Goal: Task Accomplishment & Management: Complete application form

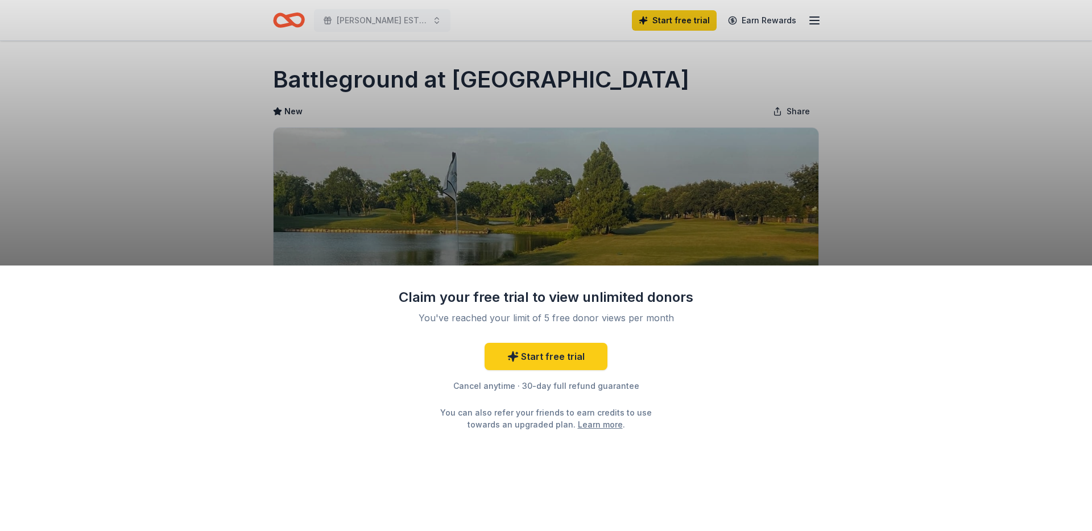
click at [915, 141] on div "Claim your free trial to view unlimited donors You've reached your limit of 5 f…" at bounding box center [546, 265] width 1092 height 531
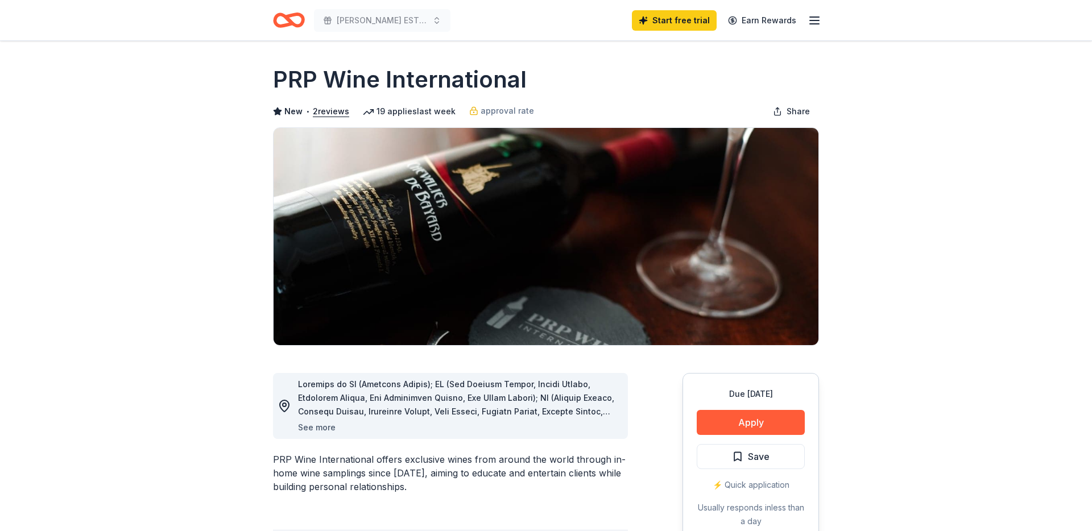
click at [310, 430] on button "See more" at bounding box center [317, 428] width 38 height 14
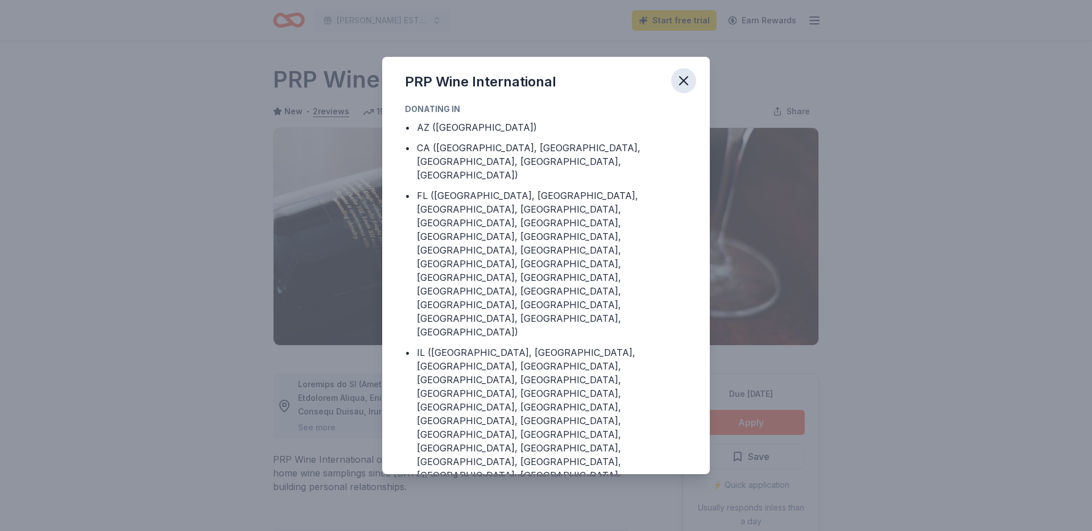
click at [684, 80] on icon "button" at bounding box center [683, 81] width 8 height 8
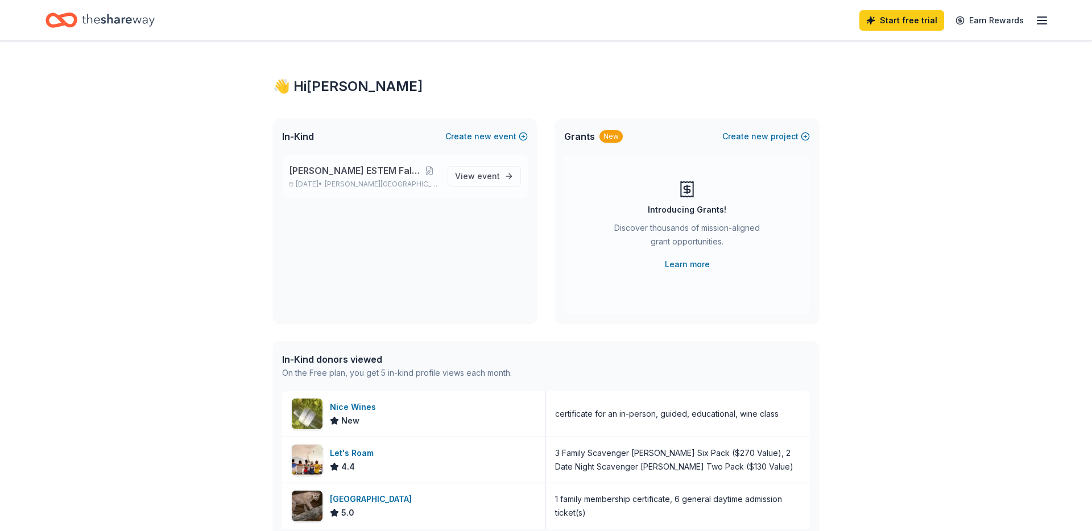
click at [387, 188] on span "Taylor Lake Village, TX" at bounding box center [382, 184] width 114 height 9
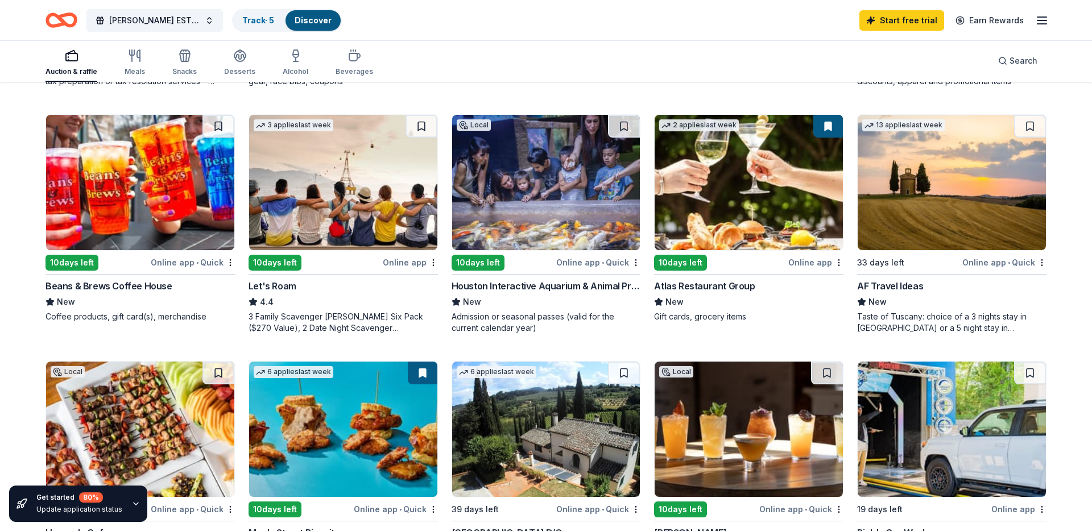
scroll to position [588, 0]
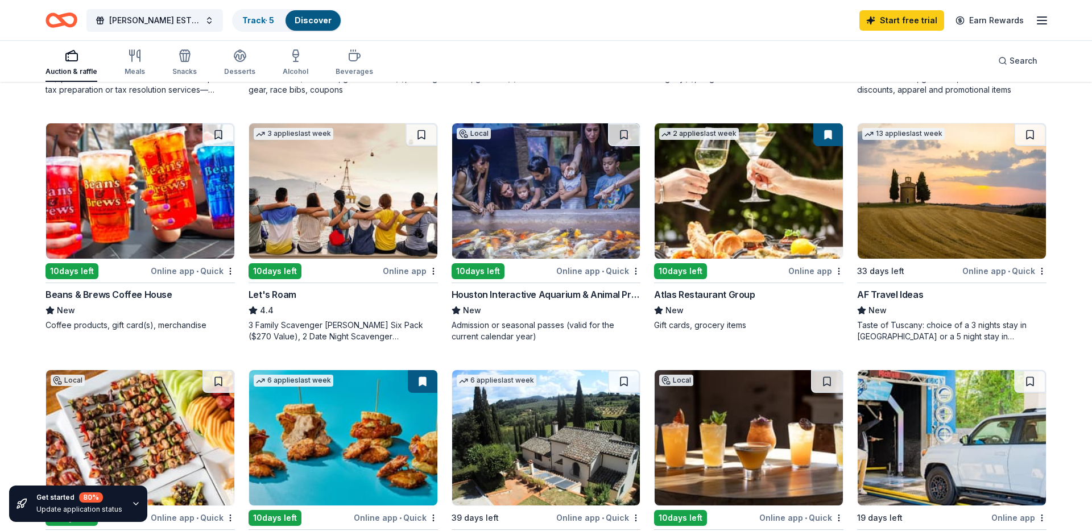
click at [533, 267] on div "10 days left" at bounding box center [502, 271] width 103 height 14
click at [72, 21] on icon "Home" at bounding box center [61, 20] width 32 height 27
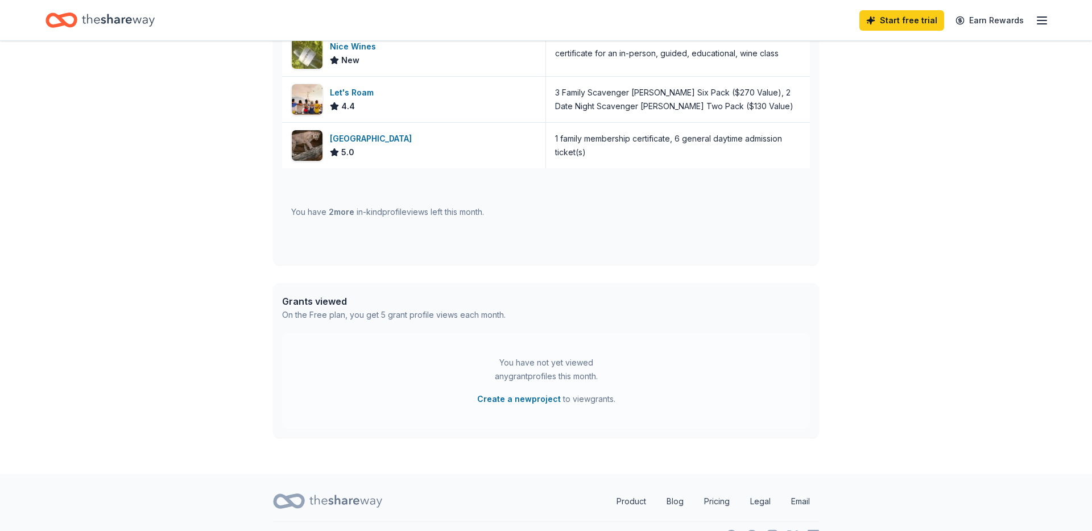
scroll to position [385, 0]
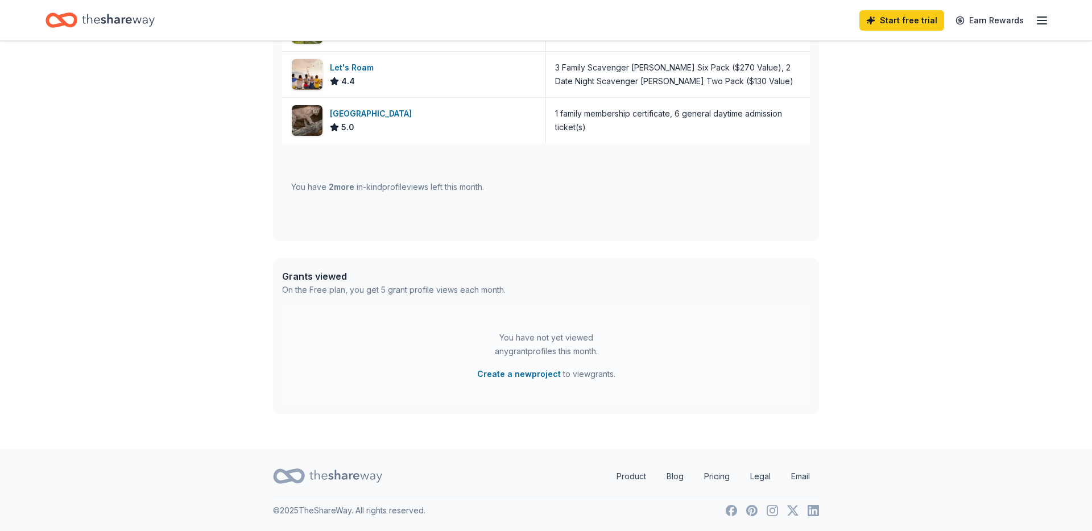
click at [331, 476] on icon at bounding box center [345, 476] width 73 height 13
click at [283, 474] on icon at bounding box center [289, 476] width 32 height 27
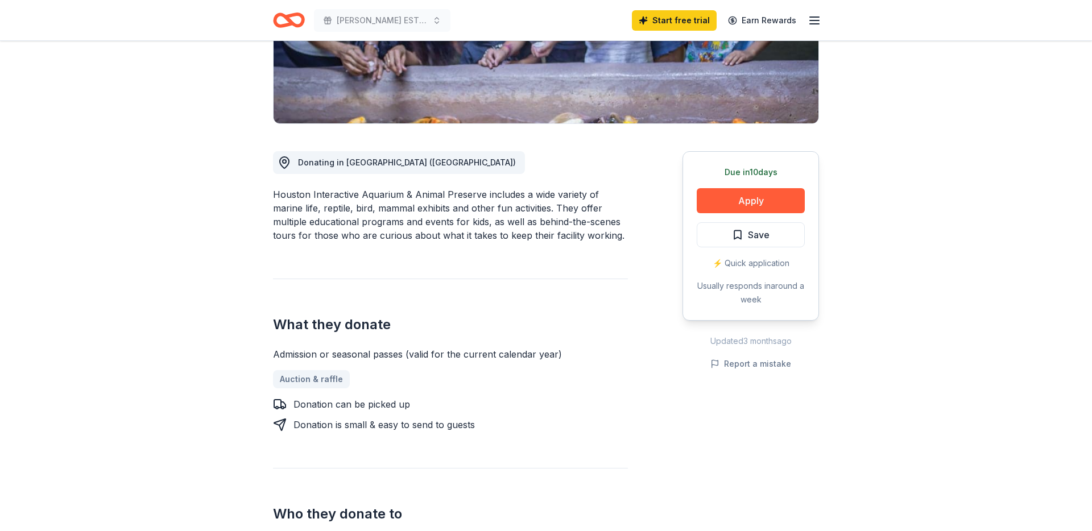
scroll to position [254, 0]
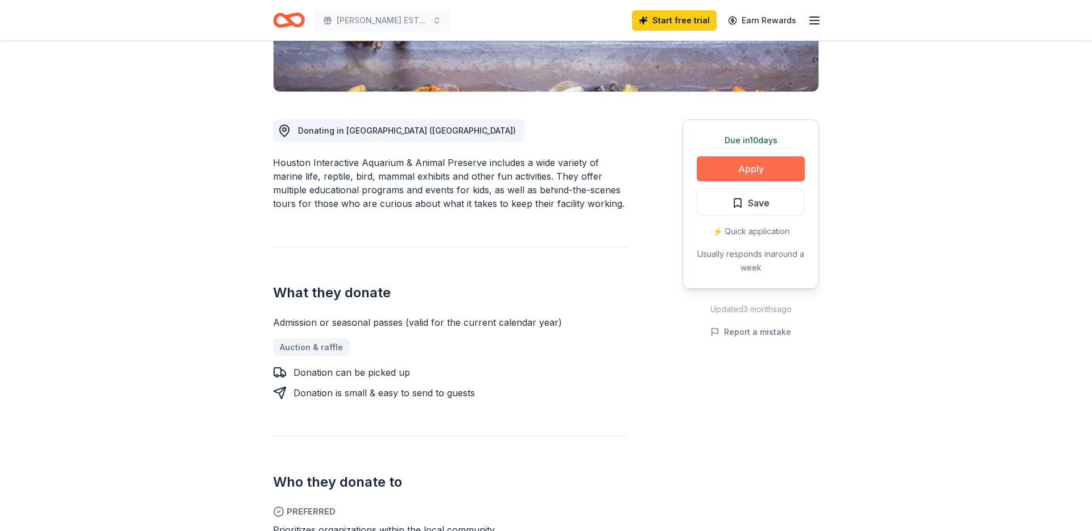
click at [780, 165] on button "Apply" at bounding box center [750, 168] width 108 height 25
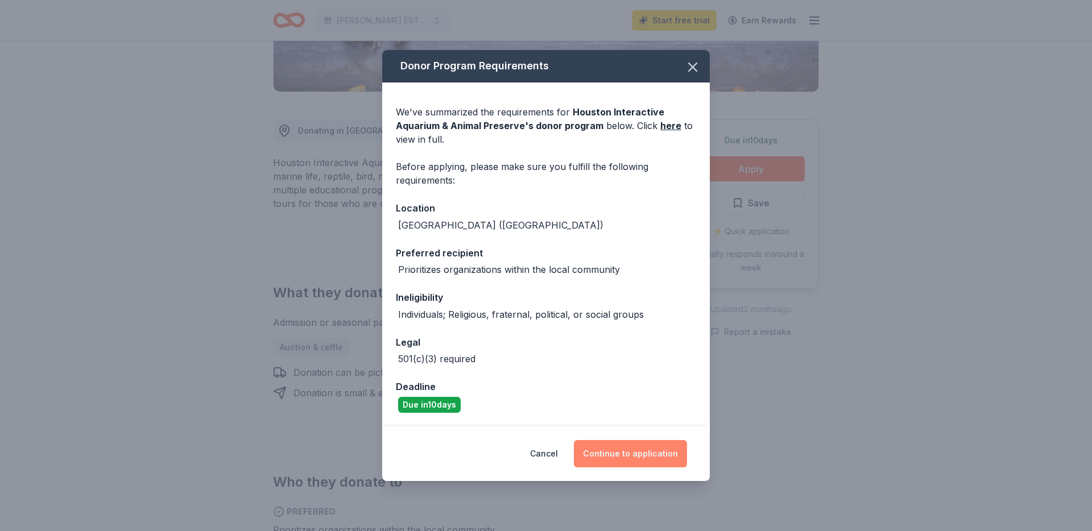
click at [639, 450] on button "Continue to application" at bounding box center [630, 453] width 113 height 27
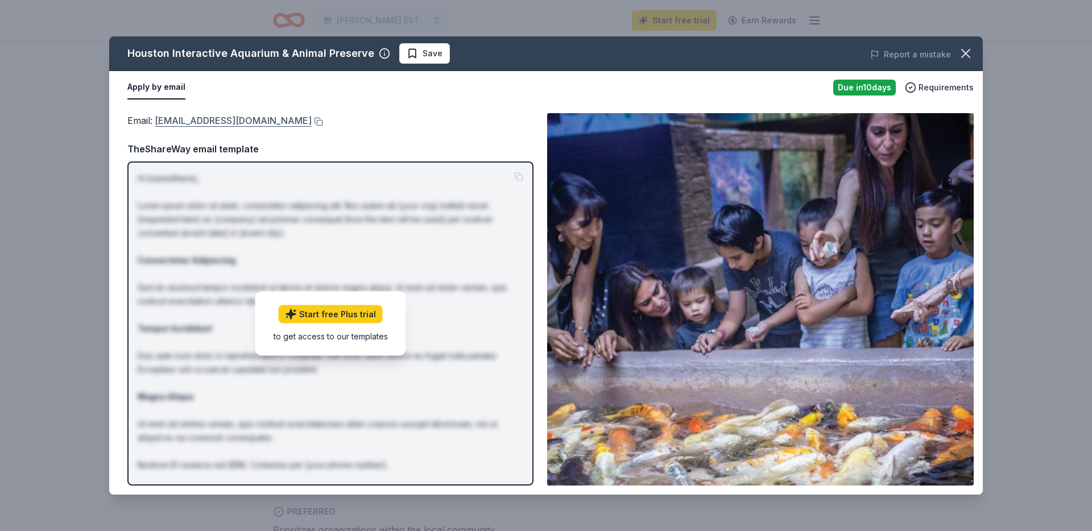
click at [276, 123] on link "[EMAIL_ADDRESS][DOMAIN_NAME]" at bounding box center [233, 120] width 157 height 15
click at [70, 80] on div "Houston Interactive Aquarium & Animal Preserve Save Report a mistake Apply by e…" at bounding box center [546, 265] width 1092 height 531
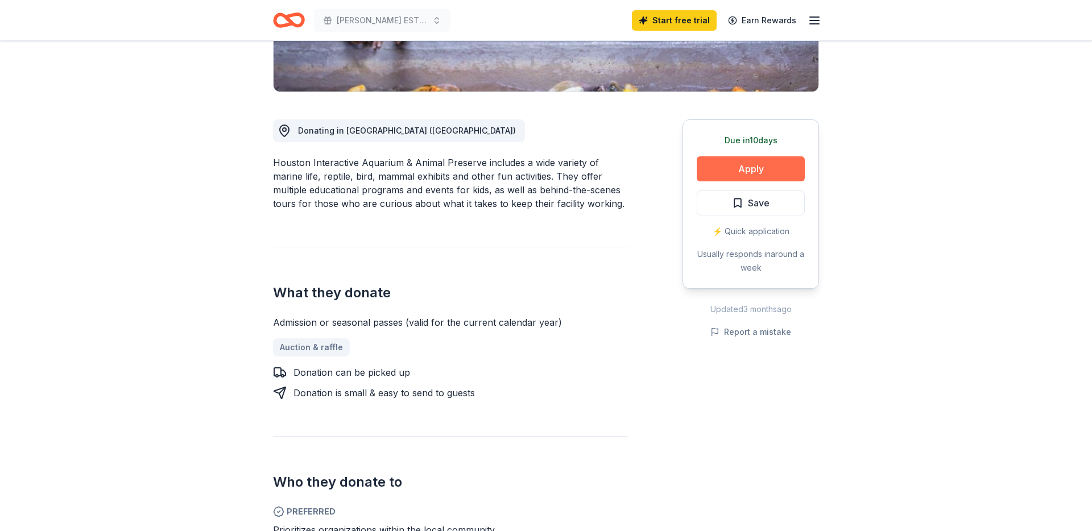
click at [787, 158] on button "Apply" at bounding box center [750, 168] width 108 height 25
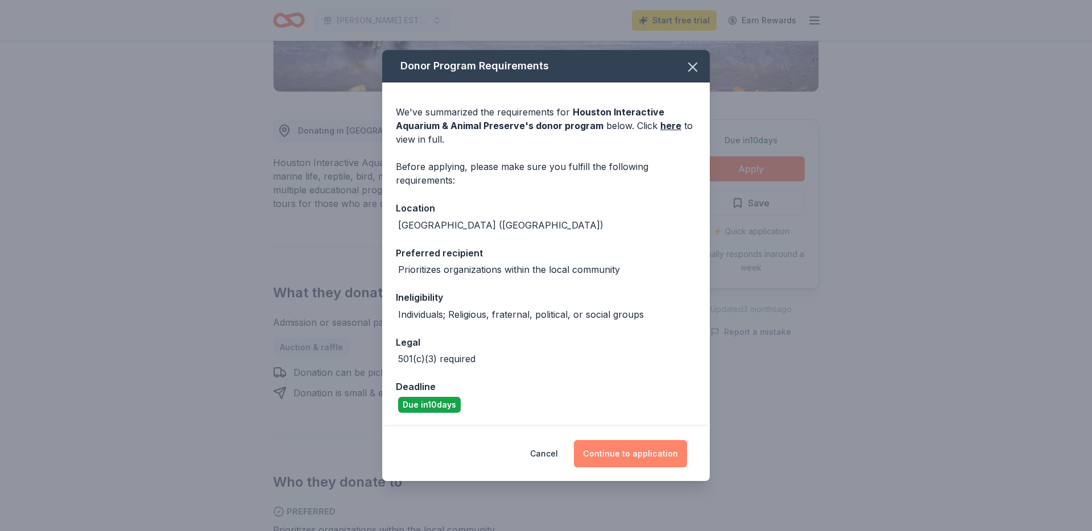
click at [614, 456] on button "Continue to application" at bounding box center [630, 453] width 113 height 27
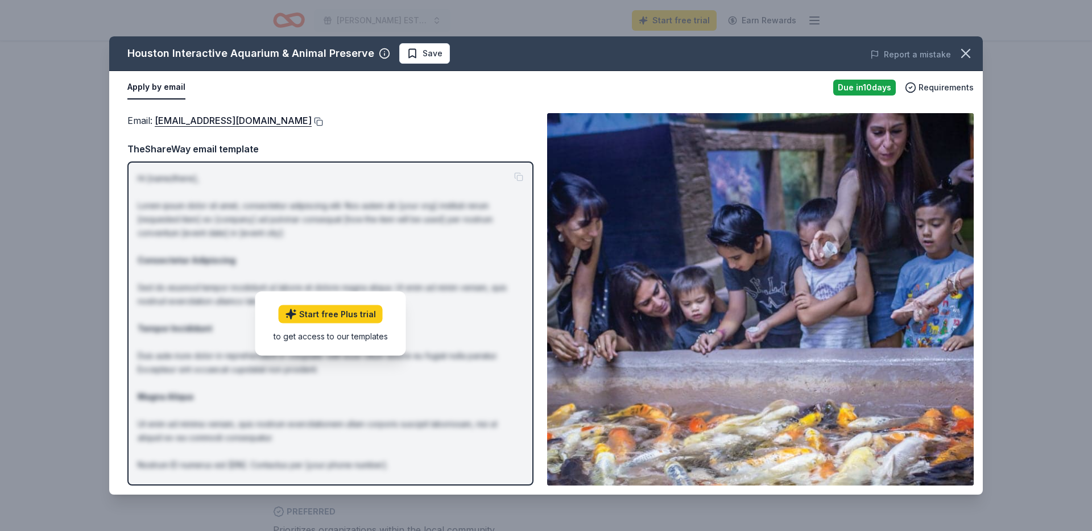
click at [312, 122] on button at bounding box center [317, 121] width 11 height 9
